Goal: Information Seeking & Learning: Learn about a topic

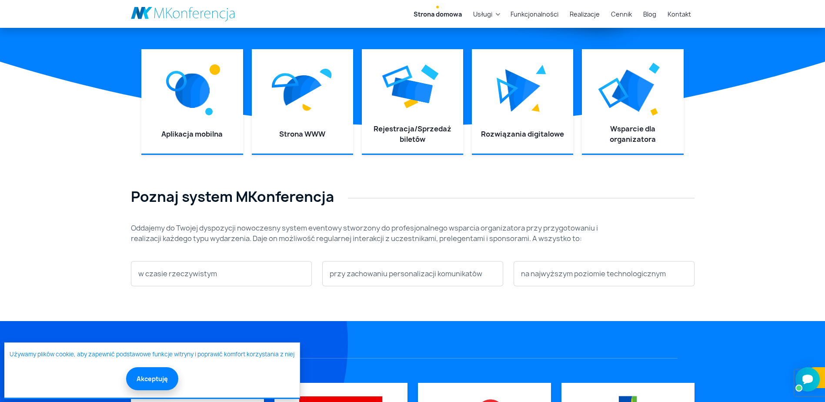
scroll to position [348, 0]
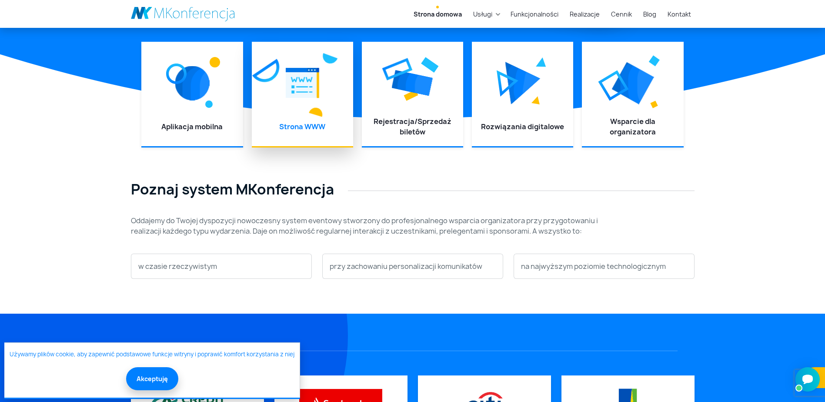
click at [305, 96] on img at bounding box center [302, 82] width 33 height 39
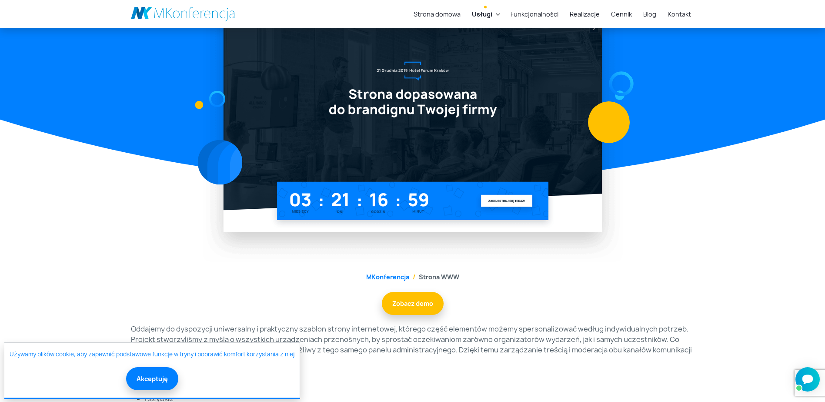
scroll to position [174, 0]
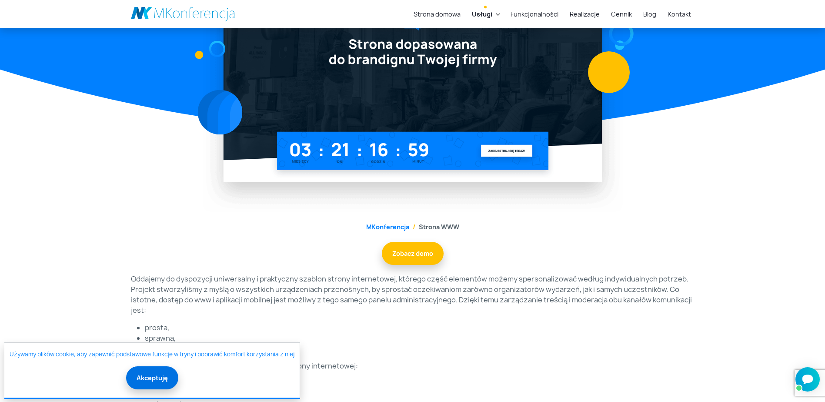
click at [152, 379] on button "Akceptuję" at bounding box center [152, 377] width 52 height 23
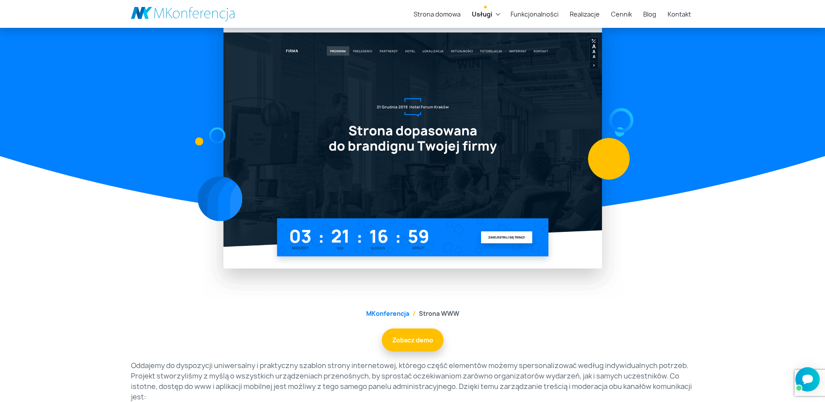
scroll to position [87, 0]
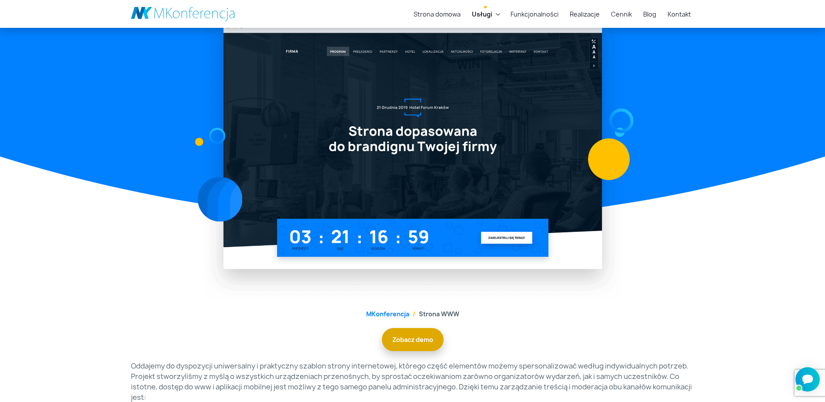
click at [413, 342] on link "Zobacz demo" at bounding box center [413, 339] width 62 height 23
click at [146, 115] on div at bounding box center [413, 145] width 574 height 307
click at [168, 10] on link at bounding box center [183, 14] width 104 height 15
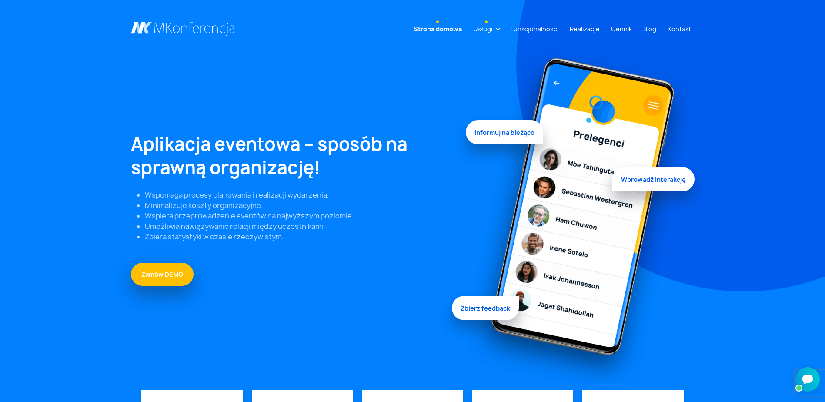
click at [496, 29] on link "Usługi" at bounding box center [483, 29] width 26 height 16
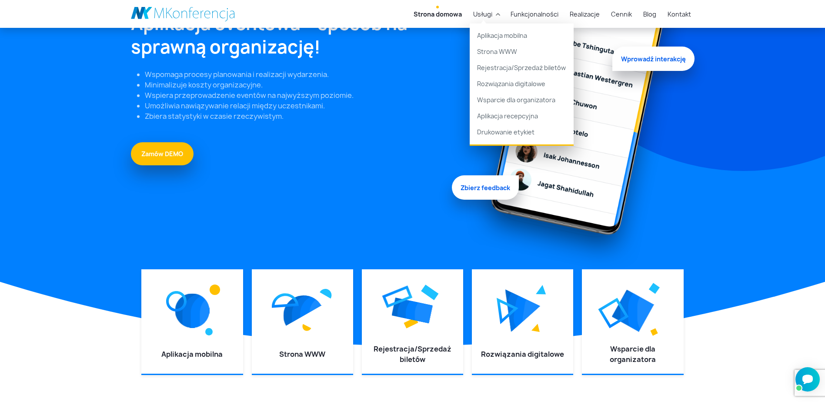
scroll to position [130, 0]
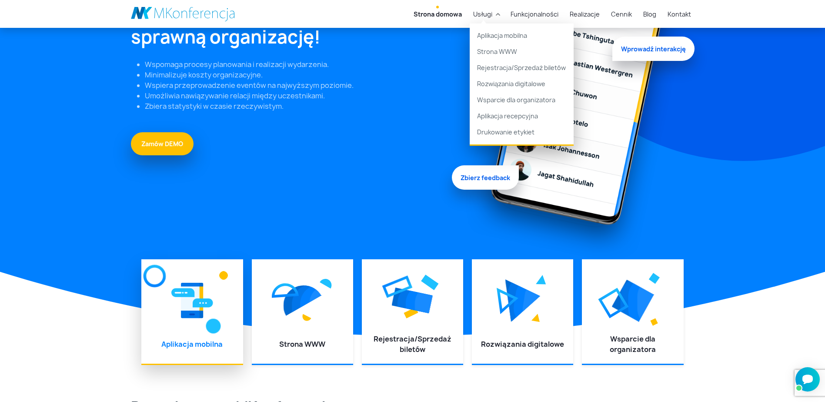
click at [194, 314] on img at bounding box center [192, 300] width 42 height 39
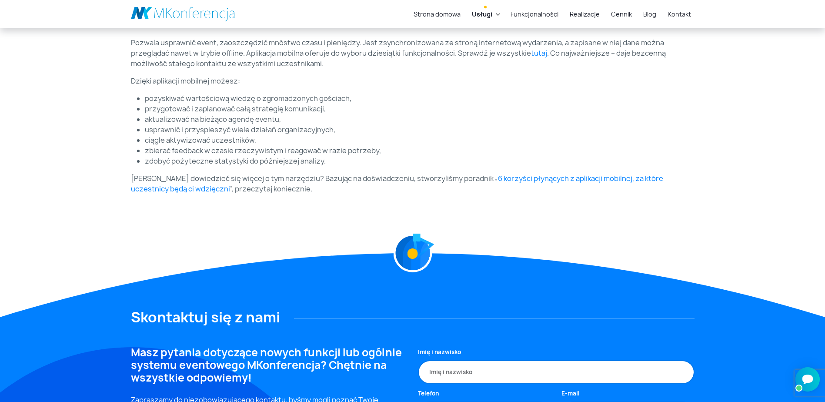
scroll to position [33, 0]
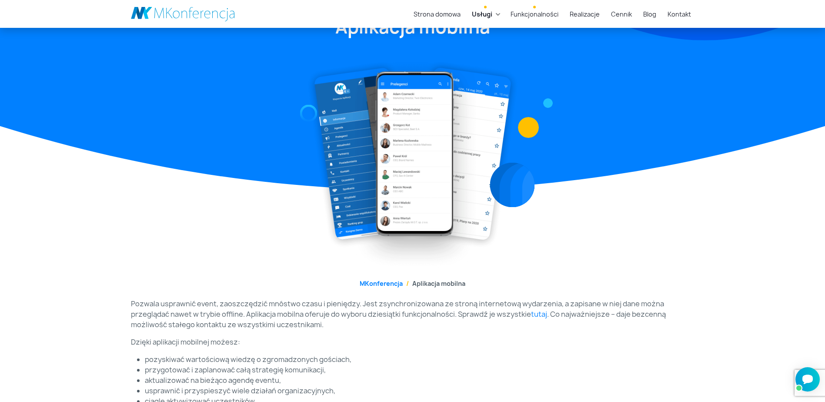
click at [541, 13] on link "Funkcjonalności" at bounding box center [534, 14] width 55 height 16
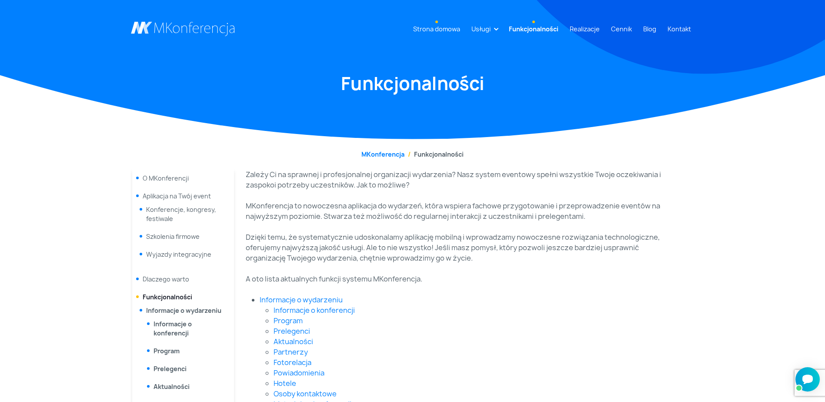
click at [433, 27] on link "Strona domowa" at bounding box center [437, 29] width 54 height 16
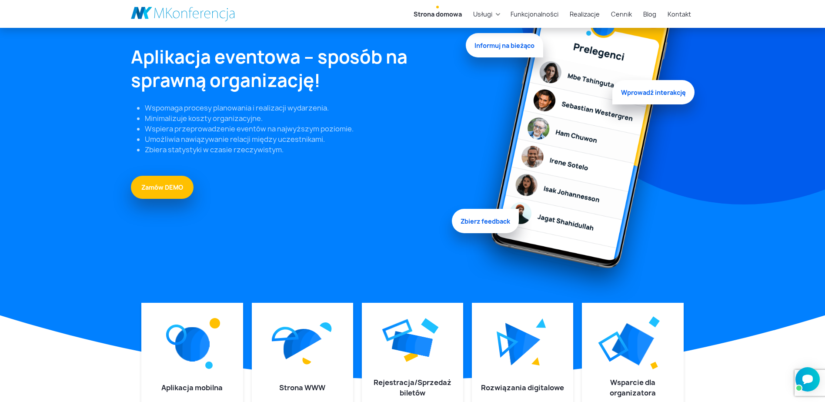
scroll to position [130, 0]
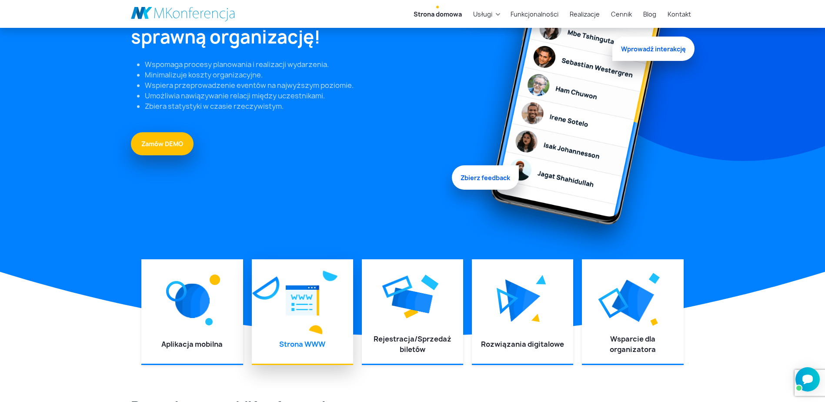
click at [301, 328] on div at bounding box center [302, 300] width 84 height 65
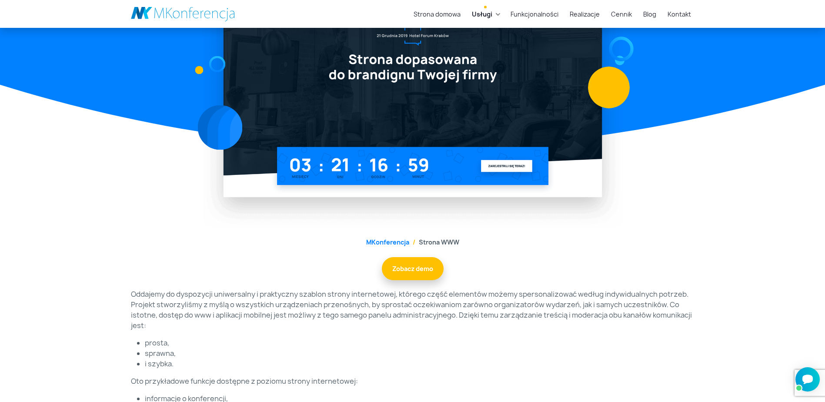
scroll to position [174, 0]
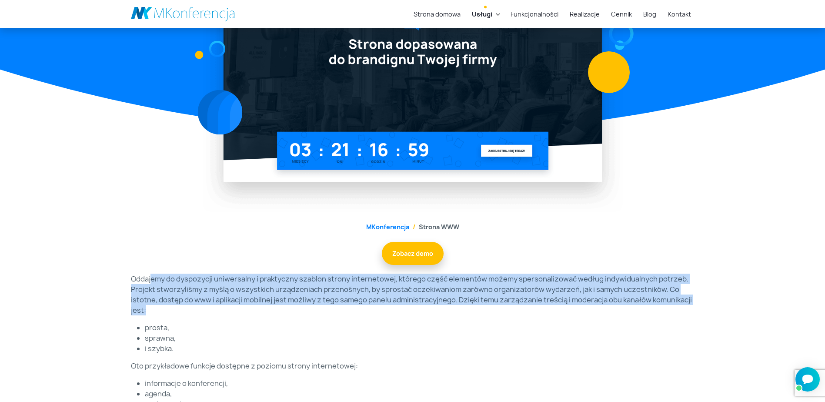
drag, startPoint x: 150, startPoint y: 277, endPoint x: 701, endPoint y: 305, distance: 551.7
click at [701, 305] on div "Strona domowa Usługi Aplikacja mobilna Strona WWW Rejestracja/Sprzedaż biletów …" at bounding box center [412, 363] width 825 height 1075
click at [135, 289] on p "Oddajemy do dyspozycji uniwersalny i praktyczny szablon strony internetowej, kt…" at bounding box center [413, 295] width 564 height 42
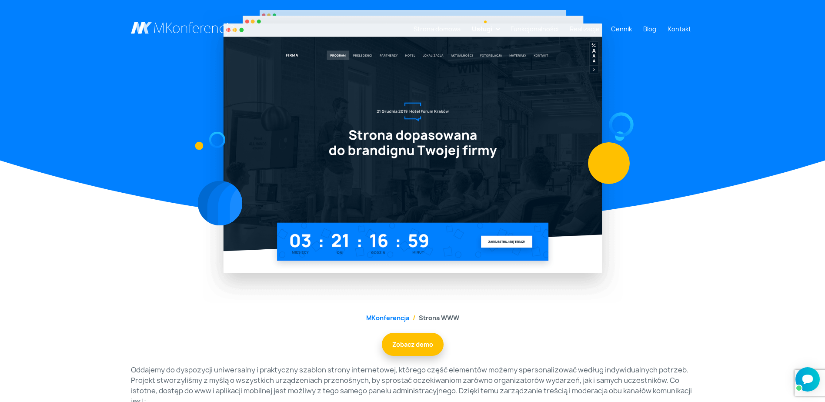
scroll to position [0, 0]
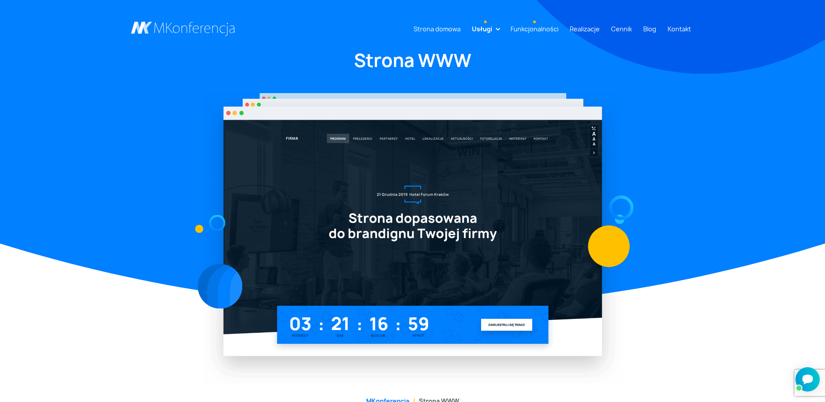
click at [535, 25] on link "Funkcjonalności" at bounding box center [534, 29] width 55 height 16
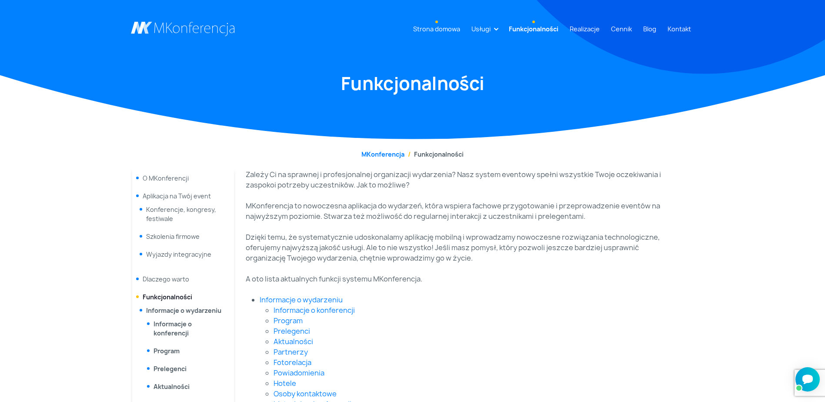
click at [440, 30] on link "Strona domowa" at bounding box center [437, 29] width 54 height 16
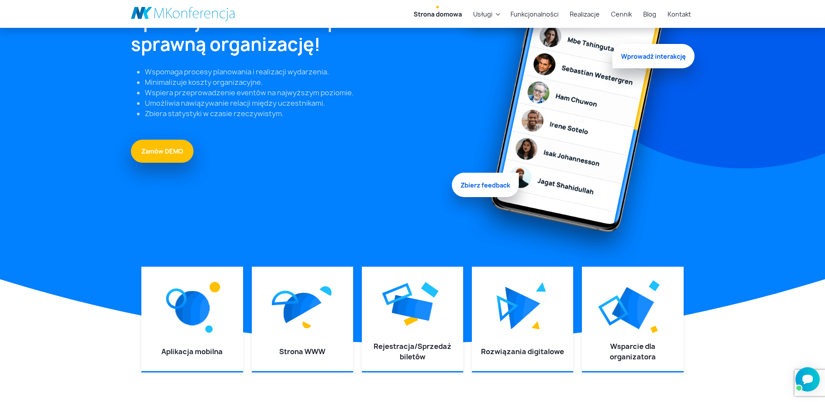
scroll to position [130, 0]
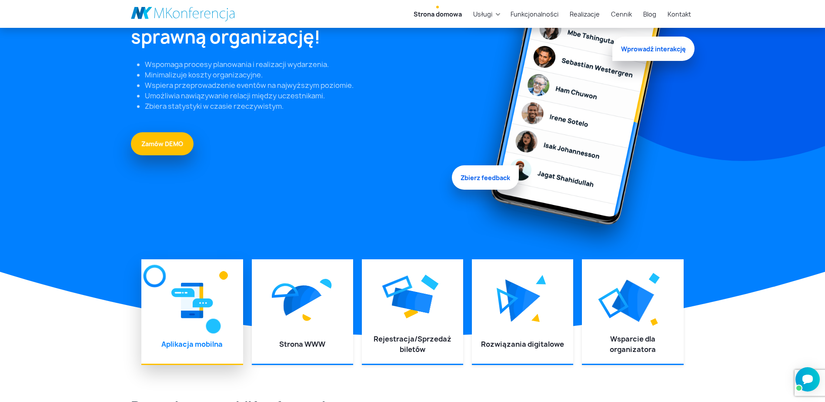
click at [181, 313] on img at bounding box center [192, 300] width 42 height 39
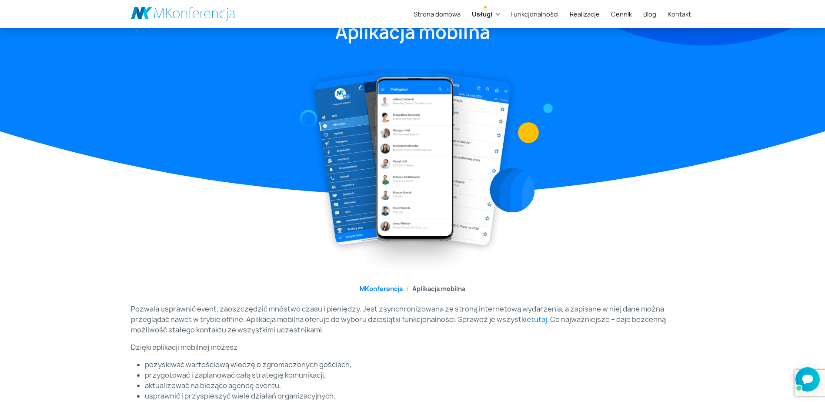
scroll to position [87, 0]
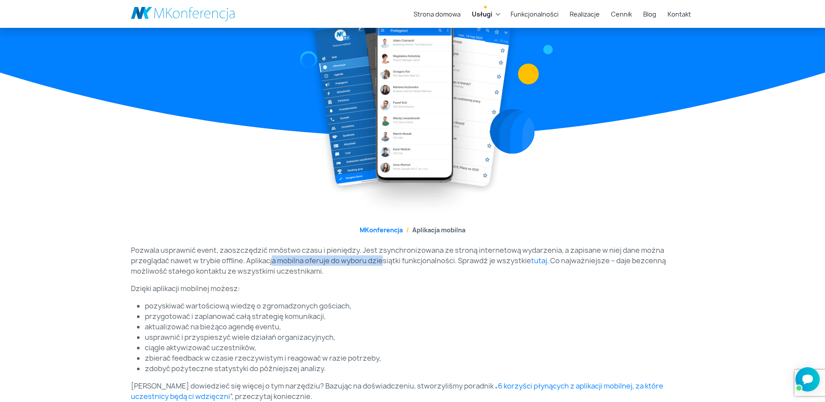
drag, startPoint x: 272, startPoint y: 259, endPoint x: 383, endPoint y: 261, distance: 110.9
click at [383, 261] on p "Pozwala usprawnić event, zaoszczędzić mnóstwo czasu i pieniędzy. Jest zsynchron…" at bounding box center [413, 260] width 564 height 31
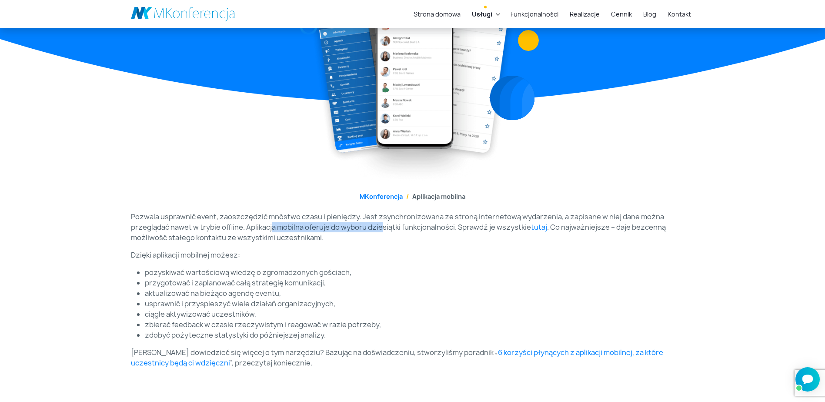
scroll to position [0, 0]
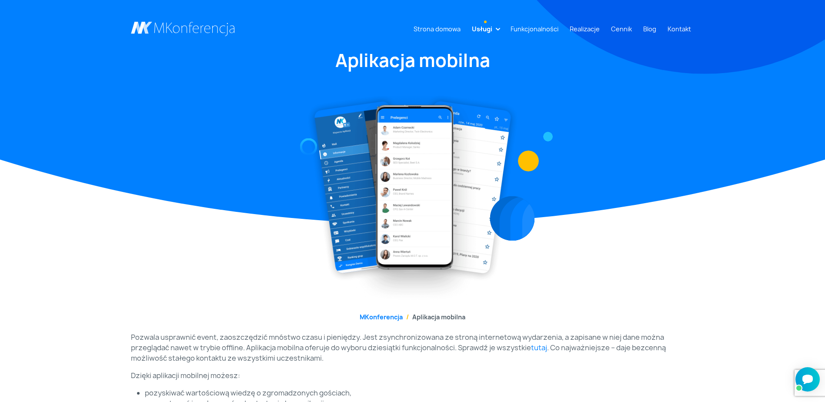
click at [391, 61] on h1 "Aplikacja mobilna" at bounding box center [413, 60] width 564 height 23
click at [380, 317] on link "MKonferencja" at bounding box center [381, 317] width 43 height 8
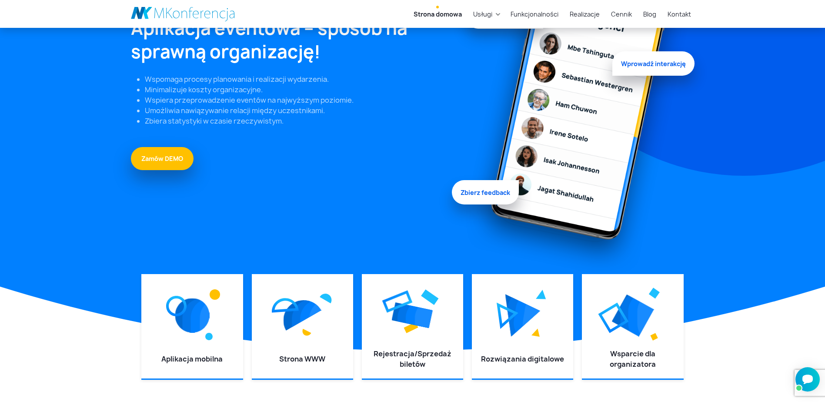
scroll to position [174, 0]
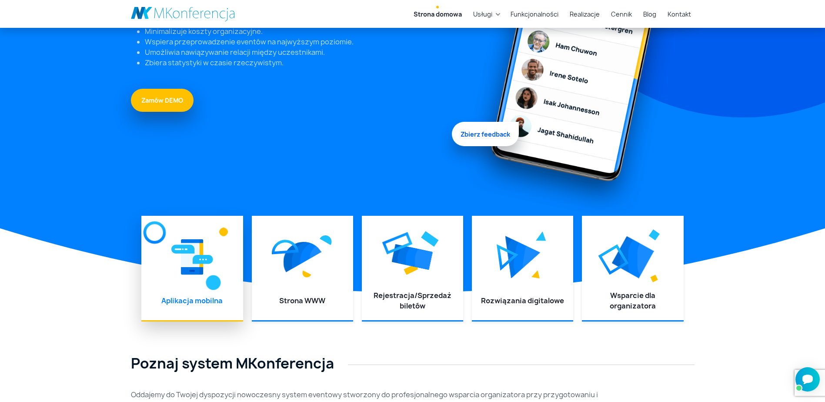
click at [188, 277] on div at bounding box center [192, 256] width 84 height 65
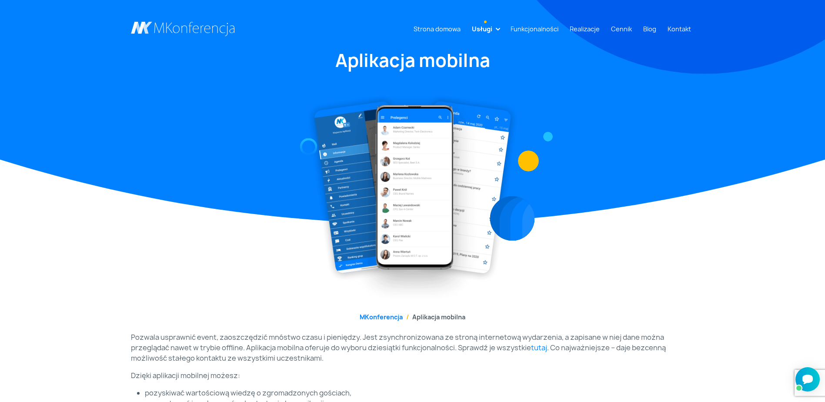
click at [609, 278] on div at bounding box center [413, 190] width 574 height 223
click at [581, 54] on h1 "Aplikacja mobilna" at bounding box center [413, 60] width 564 height 23
click at [678, 30] on link "Kontakt" at bounding box center [679, 29] width 30 height 16
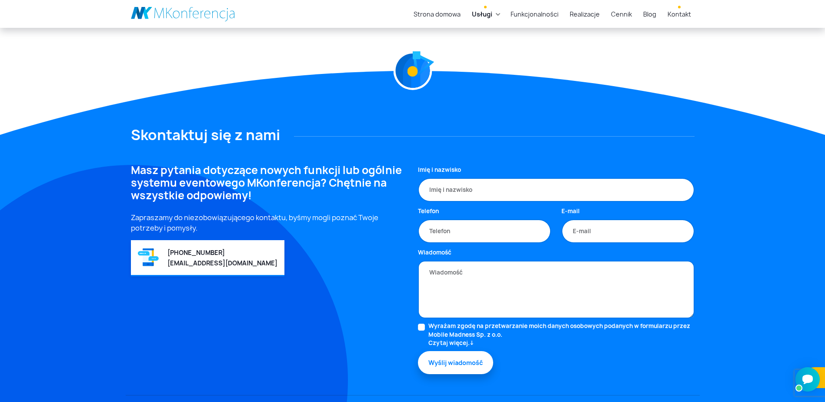
scroll to position [512, 0]
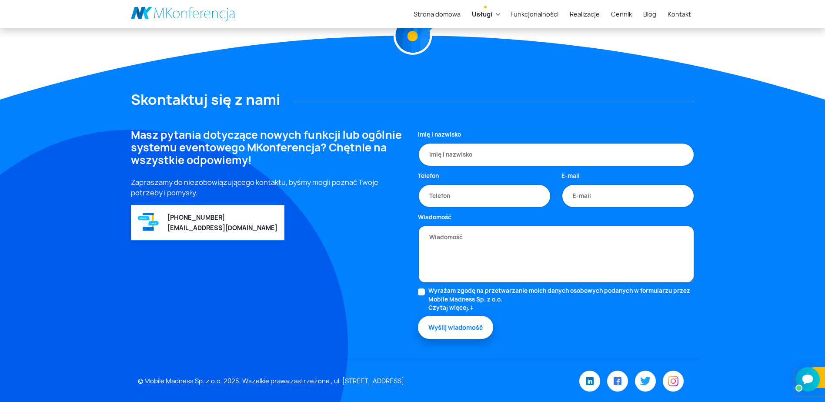
click at [232, 295] on div "Masz pytania dotyczące nowych funkcji lub ogólnie systemu eventowego MKonferenc…" at bounding box center [269, 244] width 287 height 231
click at [795, 145] on footer "Skontaktuj się z nami Masz pytania dotyczące nowych funkcji lub ogólnie systemu…" at bounding box center [412, 219] width 825 height 366
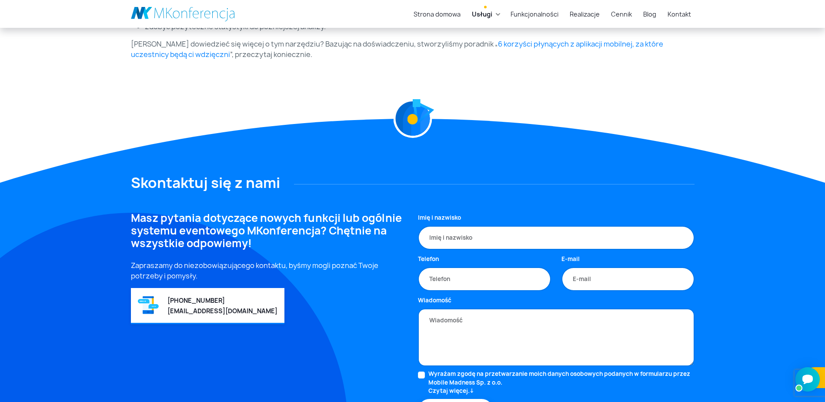
scroll to position [338, 0]
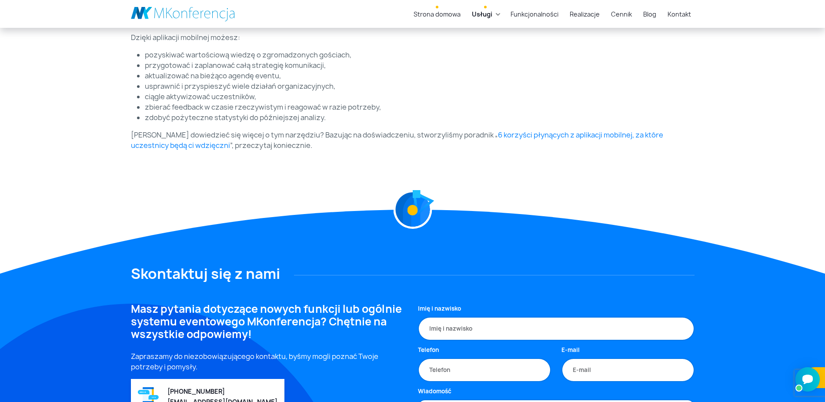
click at [443, 17] on link "Strona domowa" at bounding box center [437, 14] width 54 height 16
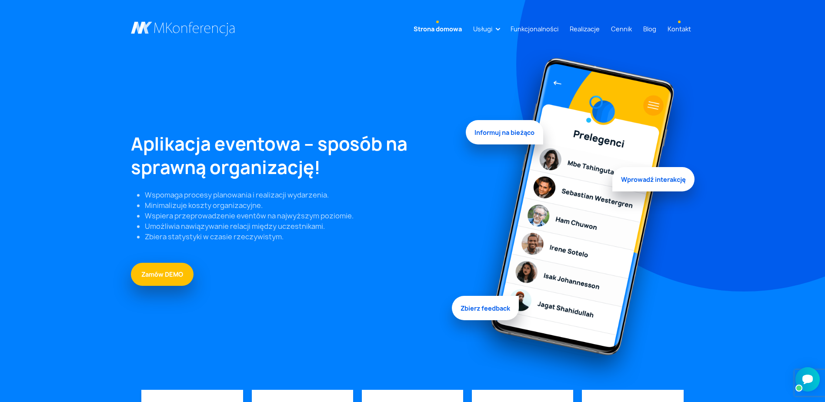
click at [682, 29] on link "Kontakt" at bounding box center [679, 29] width 30 height 16
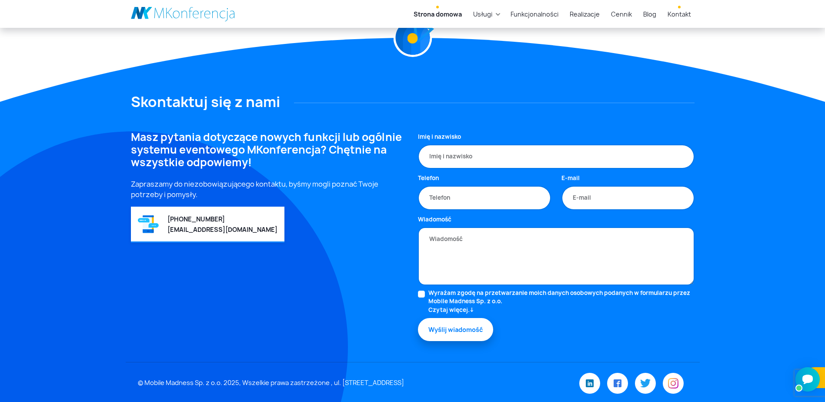
scroll to position [2380, 0]
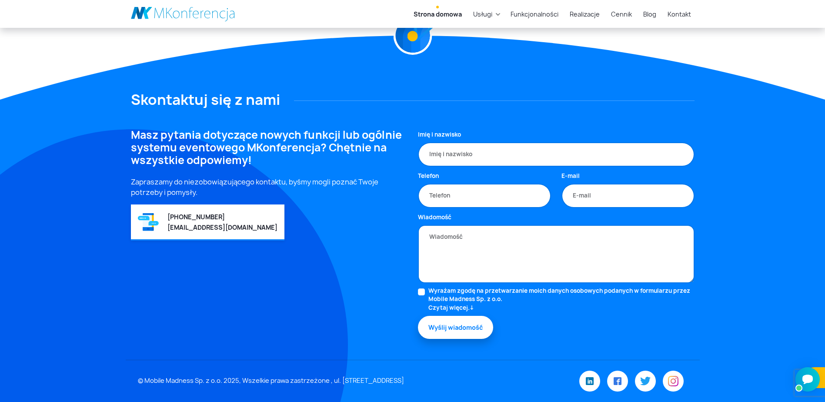
click at [762, 158] on footer "Skontaktuj się z nami Masz pytania dotyczące nowych funkcji lub ogólnie systemu…" at bounding box center [412, 219] width 825 height 366
click at [284, 59] on footer "Skontaktuj się z nami Masz pytania dotyczące nowych funkcji lub ogólnie systemu…" at bounding box center [412, 219] width 825 height 366
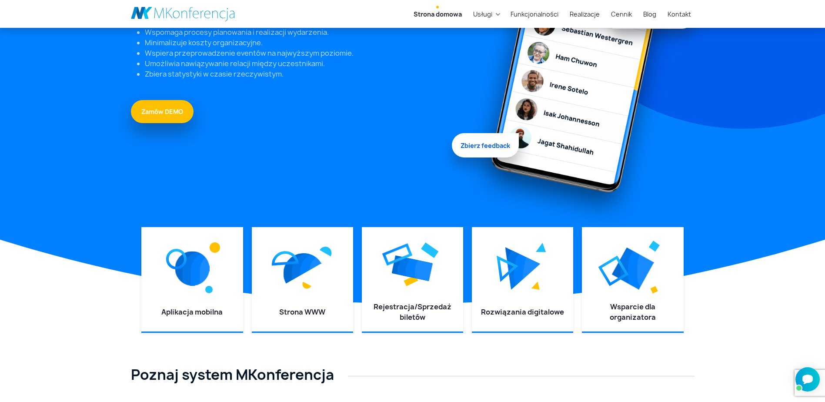
scroll to position [0, 0]
